Goal: Transaction & Acquisition: Purchase product/service

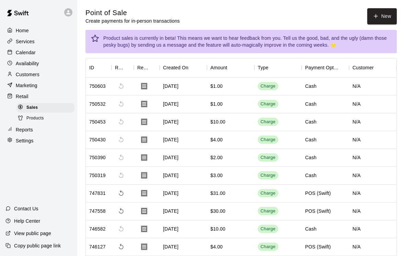
click at [383, 15] on button "New" at bounding box center [383, 16] width 30 height 16
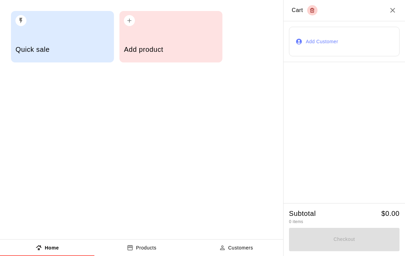
click at [175, 35] on div "Add product" at bounding box center [171, 37] width 103 height 52
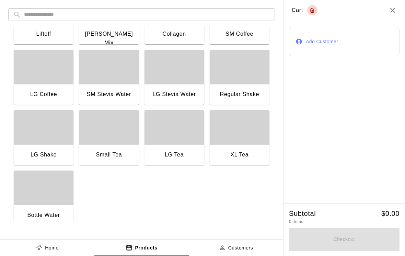
scroll to position [525, 0]
click at [177, 98] on div "LG Stevia Water" at bounding box center [174, 95] width 43 height 9
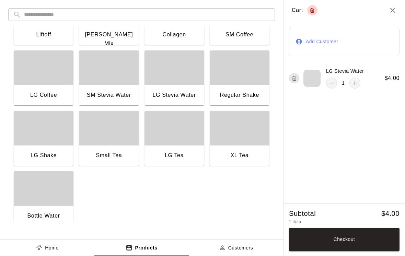
click at [379, 238] on button "Checkout" at bounding box center [344, 239] width 111 height 23
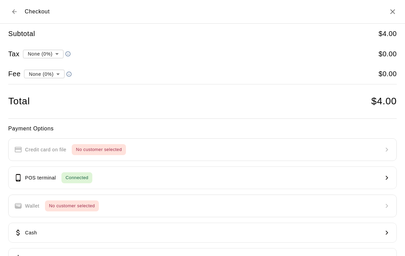
click at [85, 229] on button "Cash" at bounding box center [202, 233] width 389 height 20
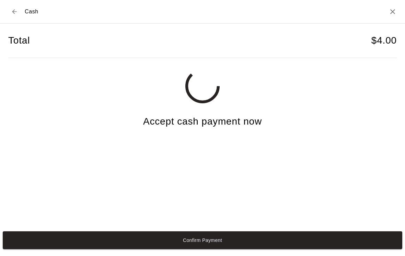
click at [126, 246] on button "Confirm Payment" at bounding box center [203, 241] width 400 height 18
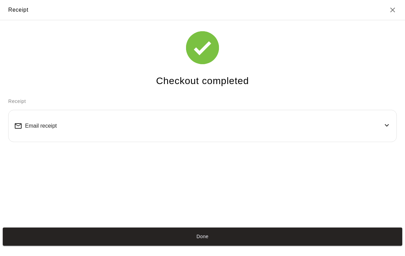
click at [289, 246] on button "Done" at bounding box center [203, 237] width 400 height 18
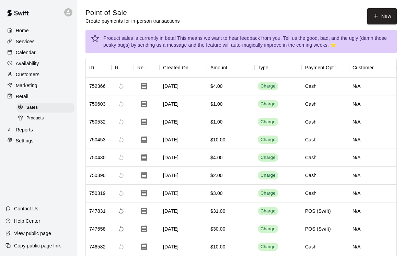
click at [342, 240] on button "Done" at bounding box center [203, 237] width 400 height 18
click at [204, 240] on button "Done" at bounding box center [203, 237] width 400 height 18
click at [388, 19] on button "New" at bounding box center [383, 16] width 30 height 16
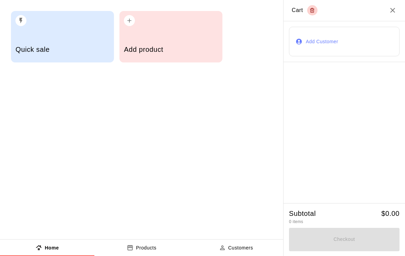
click at [196, 60] on div "Add product" at bounding box center [171, 50] width 94 height 24
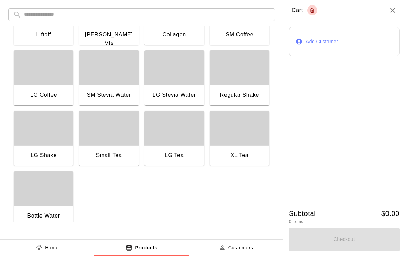
click at [115, 157] on div "Small Tea" at bounding box center [109, 155] width 26 height 9
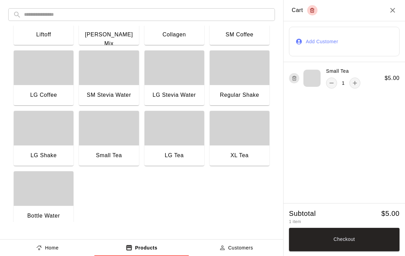
click at [107, 93] on div "SM Stevia Water" at bounding box center [109, 95] width 44 height 9
click at [374, 237] on button "Checkout" at bounding box center [344, 239] width 111 height 23
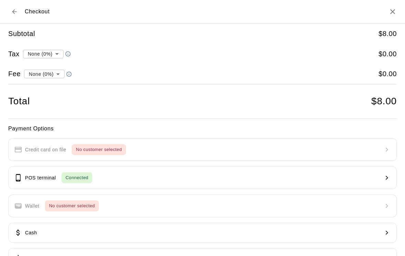
click at [99, 230] on button "Cash" at bounding box center [202, 233] width 389 height 20
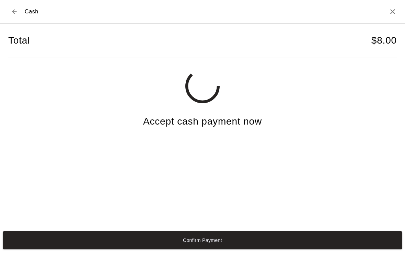
click at [394, 241] on button "Confirm Payment" at bounding box center [203, 241] width 400 height 18
